Goal: Information Seeking & Learning: Learn about a topic

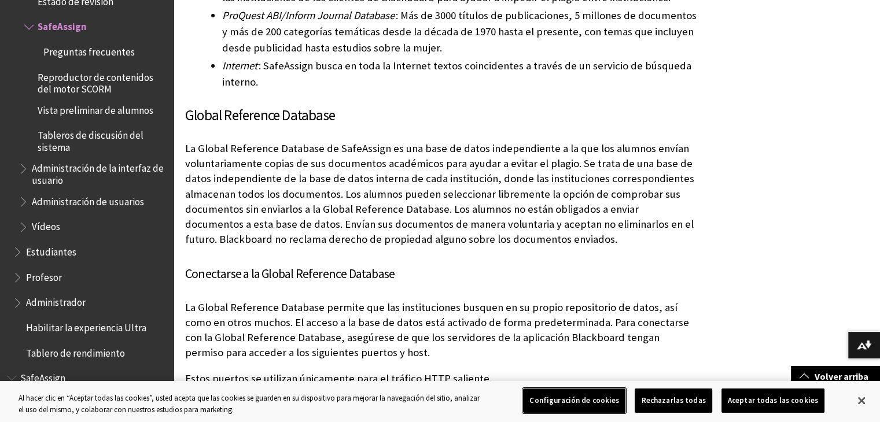
scroll to position [458, 0]
click at [687, 396] on button "Rechazarlas todas" at bounding box center [673, 401] width 77 height 24
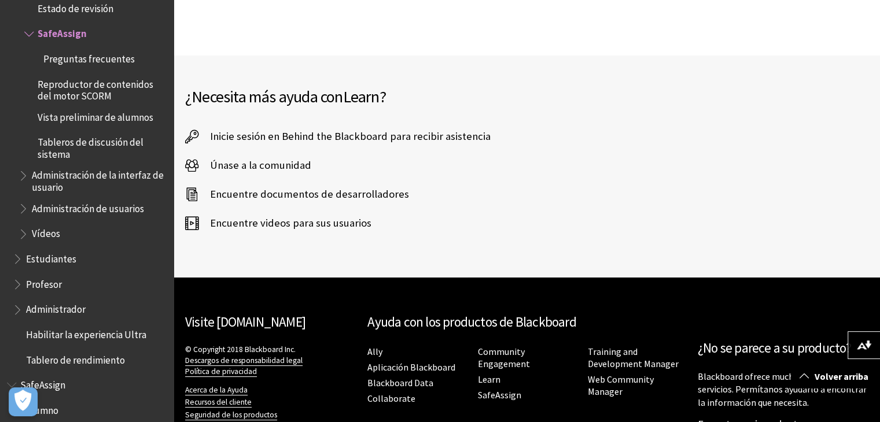
scroll to position [2318, 0]
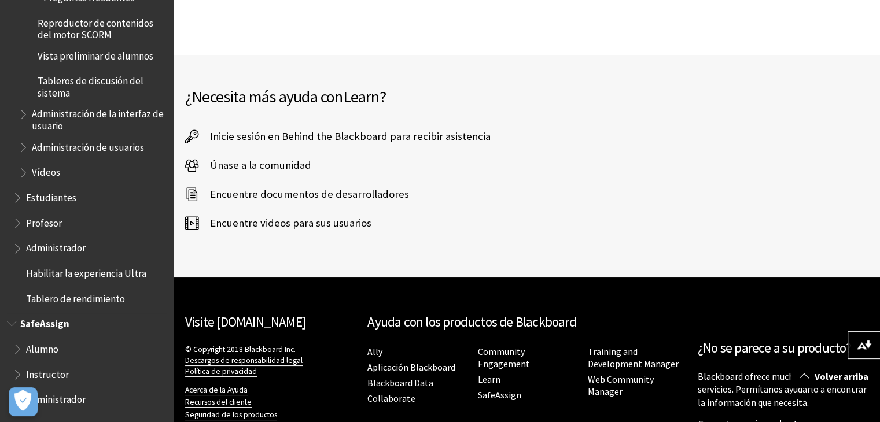
click at [64, 356] on span "Alumno" at bounding box center [90, 350] width 154 height 20
click at [54, 353] on span "Alumno" at bounding box center [43, 348] width 35 height 16
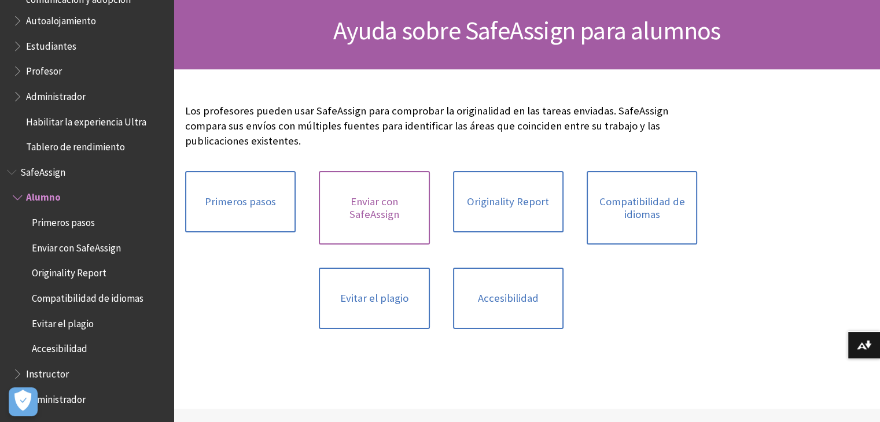
scroll to position [167, 0]
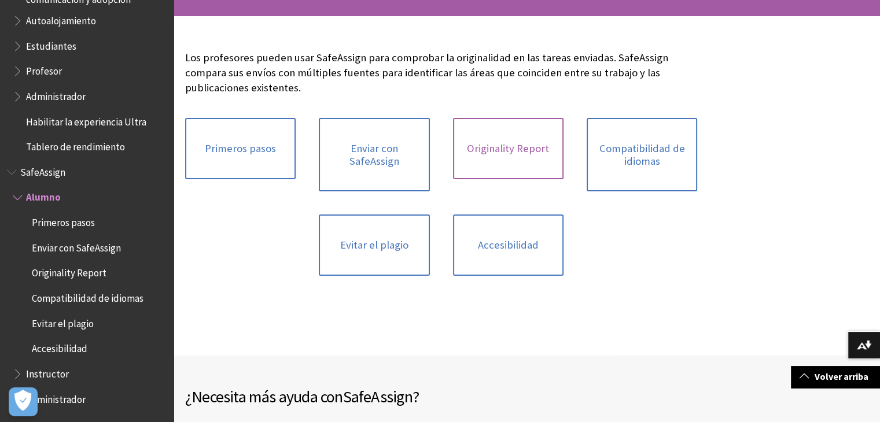
click at [557, 128] on link "Originality Report" at bounding box center [508, 148] width 110 height 61
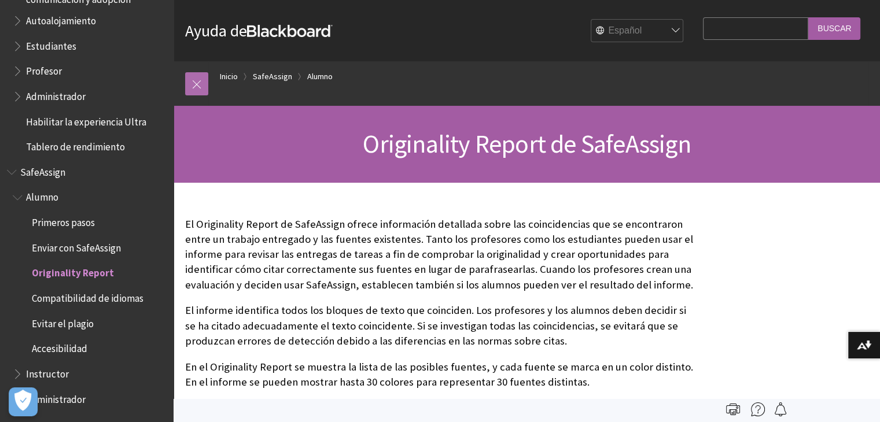
click at [199, 82] on link at bounding box center [196, 83] width 23 height 23
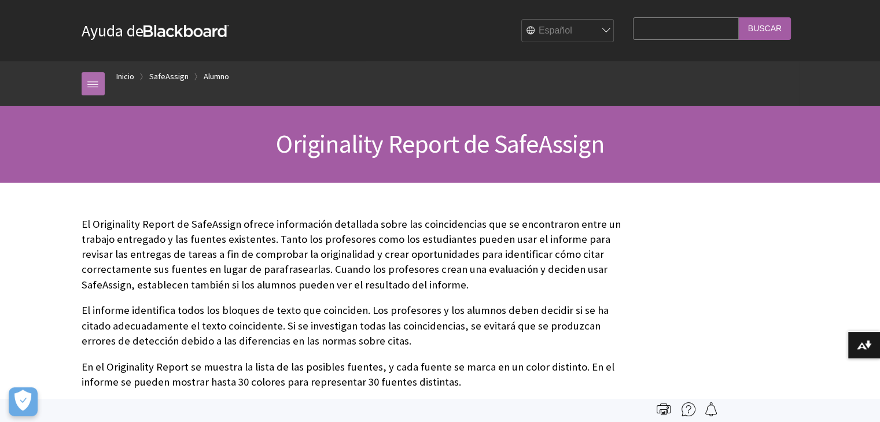
click at [101, 73] on link at bounding box center [93, 83] width 23 height 23
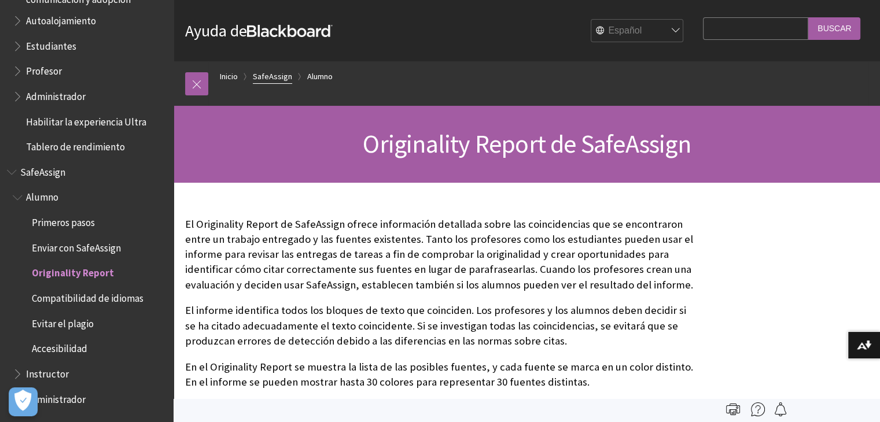
click at [285, 79] on link "SafeAssign" at bounding box center [272, 76] width 39 height 14
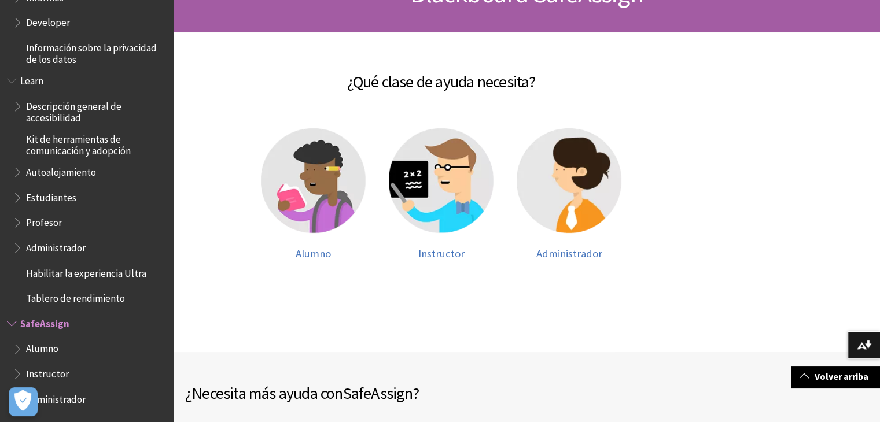
scroll to position [169, 0]
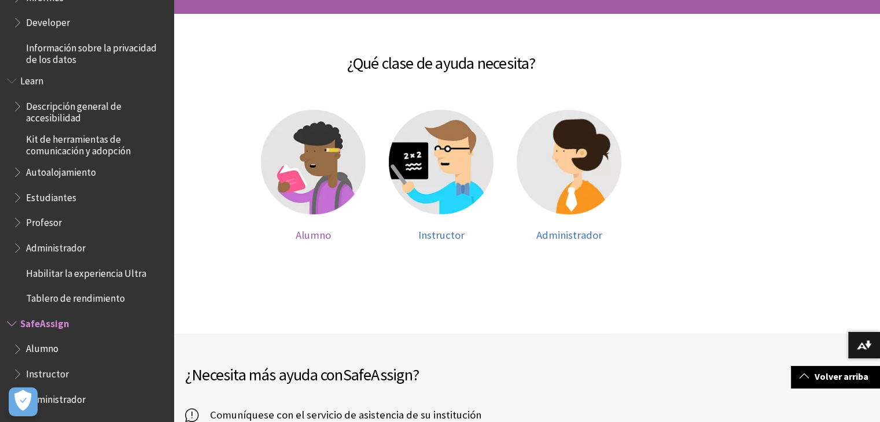
click at [325, 193] on img at bounding box center [313, 162] width 105 height 105
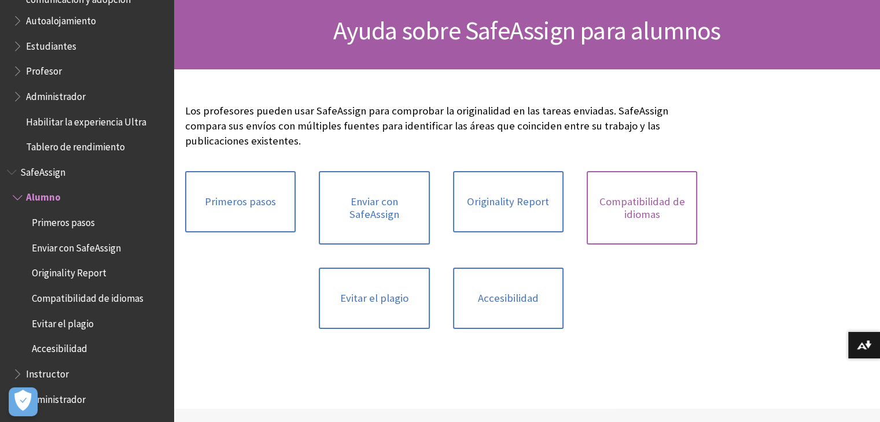
scroll to position [115, 0]
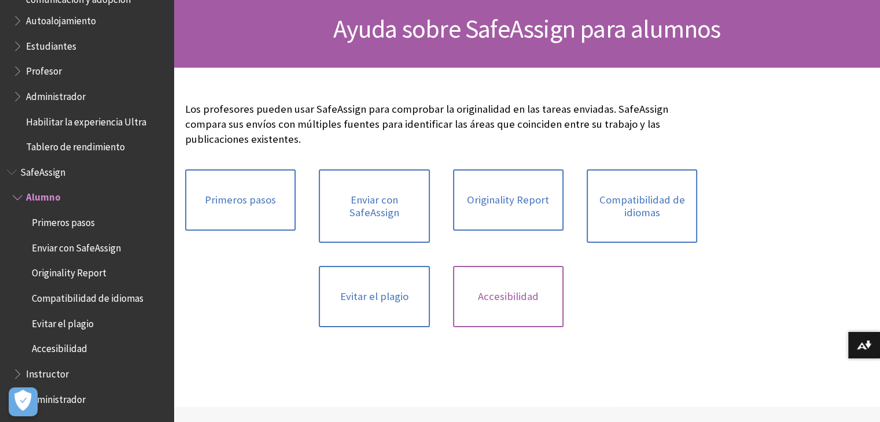
click at [517, 290] on link "Accesibilidad" at bounding box center [508, 296] width 110 height 61
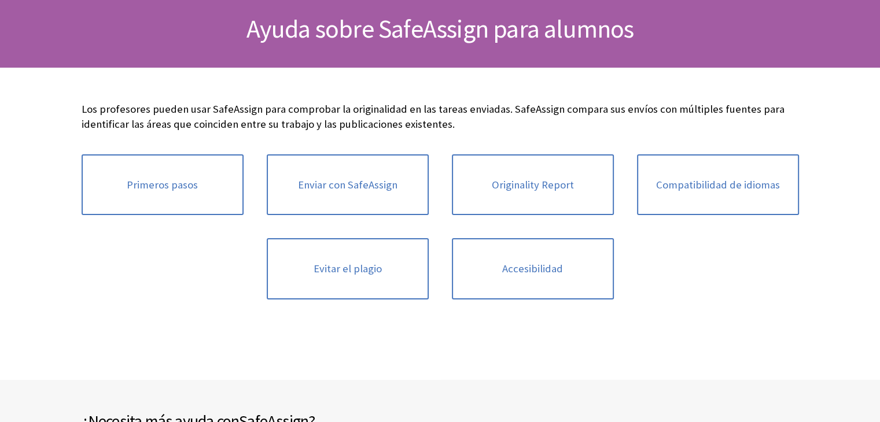
scroll to position [967, 0]
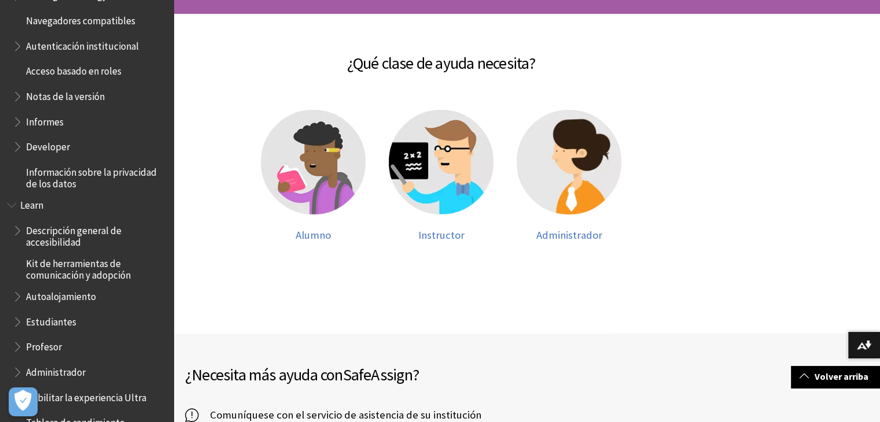
scroll to position [690, 0]
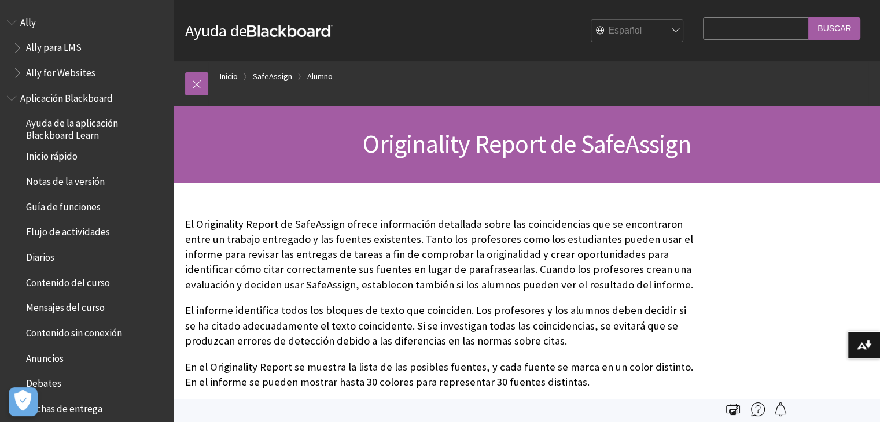
scroll to position [967, 0]
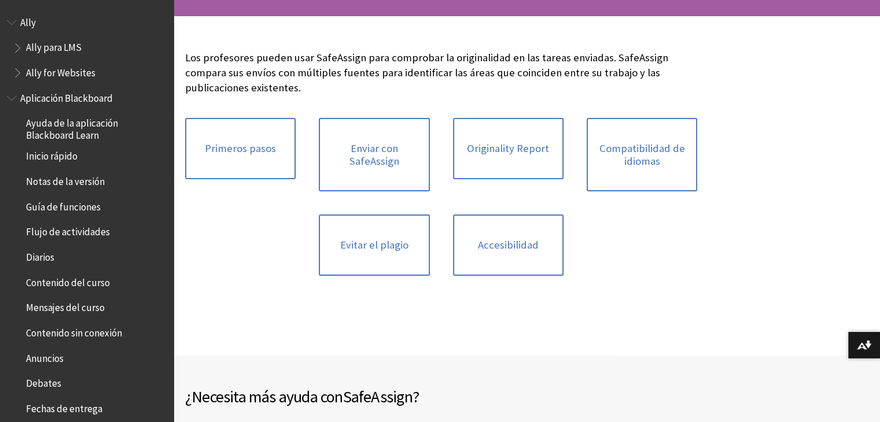
scroll to position [967, 0]
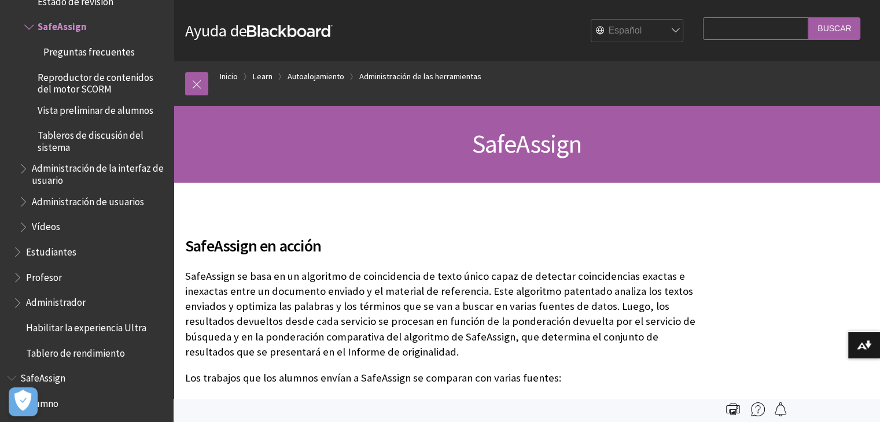
scroll to position [2318, 0]
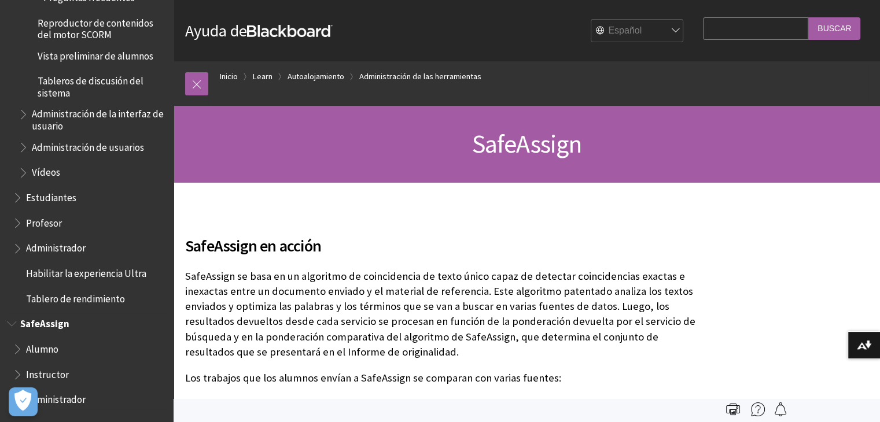
click at [67, 359] on ul "Alumno Instructor Administrador" at bounding box center [87, 375] width 160 height 70
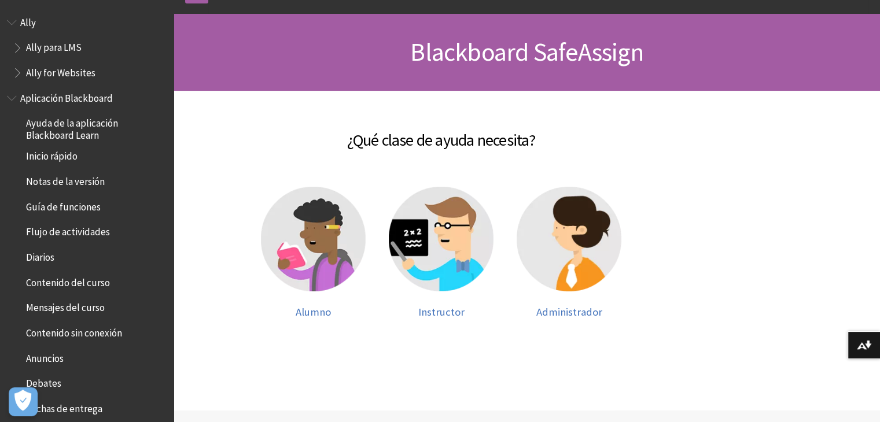
scroll to position [816, 0]
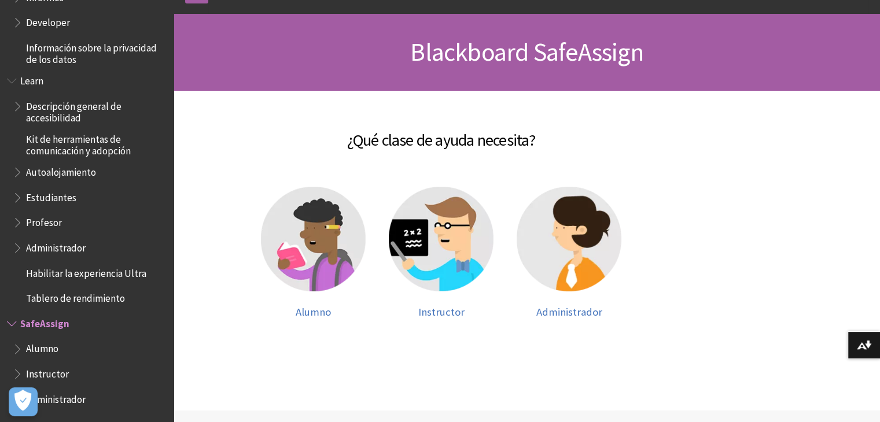
click at [68, 366] on span "Instructor" at bounding box center [90, 374] width 154 height 20
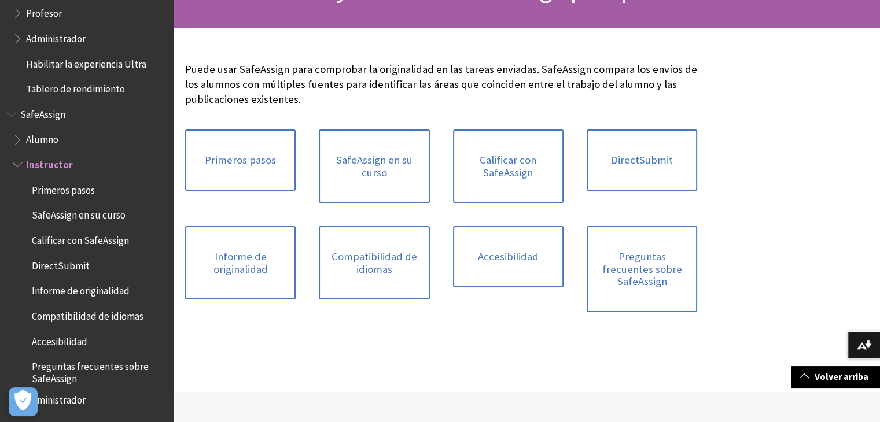
scroll to position [171, 0]
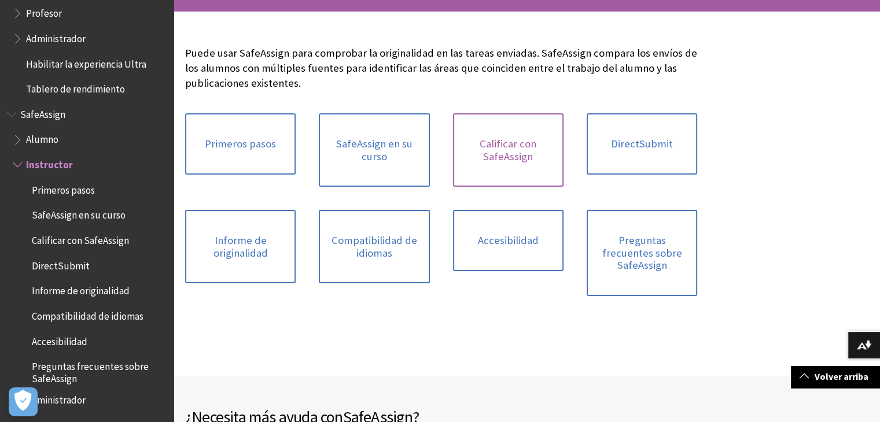
click at [525, 159] on link "Calificar con SafeAssign" at bounding box center [508, 149] width 110 height 73
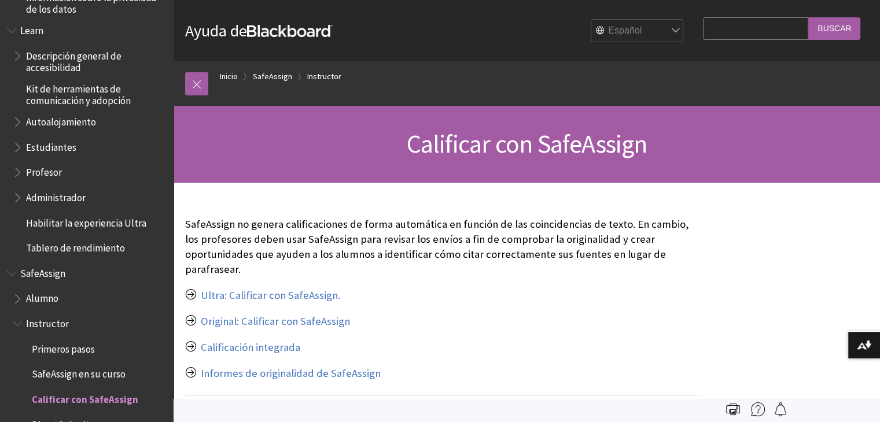
scroll to position [865, 0]
click at [58, 182] on span "Profesor" at bounding box center [90, 173] width 154 height 20
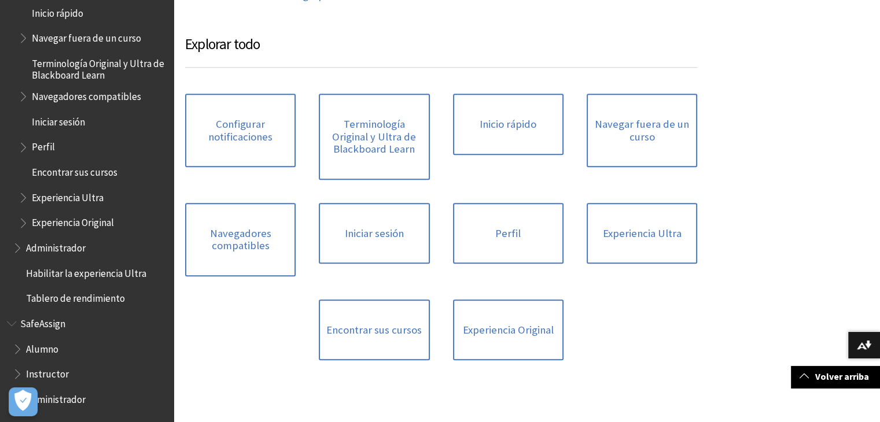
scroll to position [657, 0]
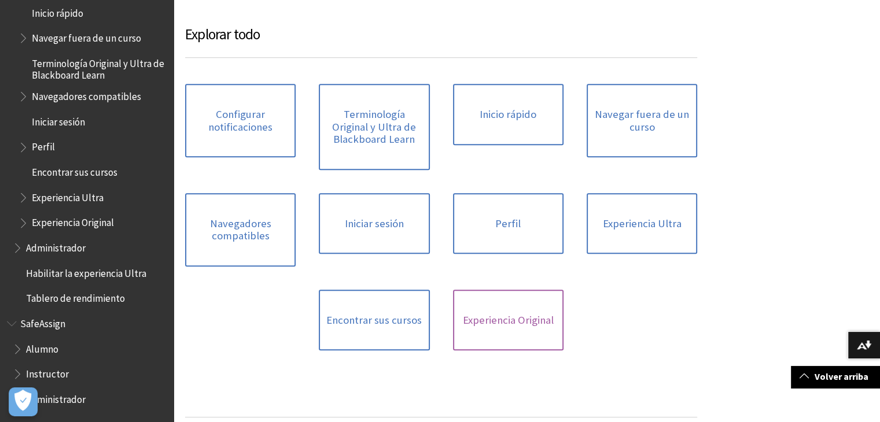
click at [471, 337] on link "Experiencia Original" at bounding box center [508, 320] width 110 height 61
